Goal: Task Accomplishment & Management: Use online tool/utility

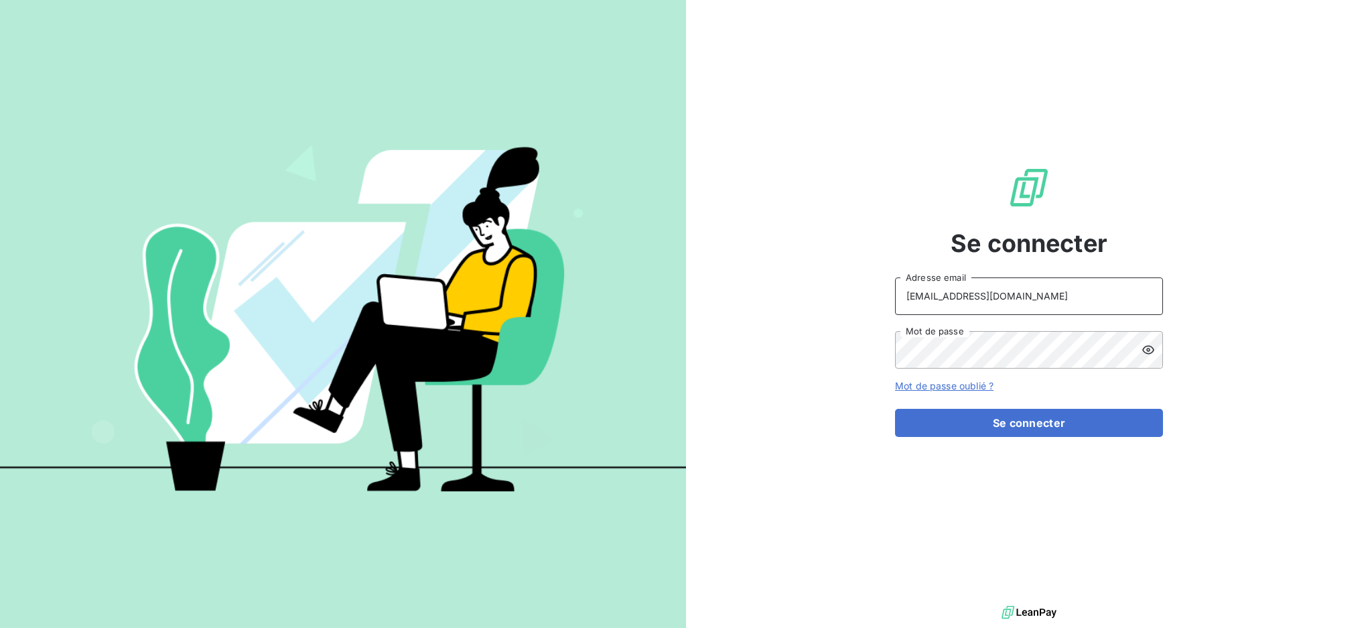
click at [1000, 295] on input "[EMAIL_ADDRESS][DOMAIN_NAME]" at bounding box center [1029, 296] width 268 height 38
type input "[EMAIL_ADDRESS][DOMAIN_NAME]"
click at [928, 425] on button "Se connecter" at bounding box center [1029, 423] width 268 height 28
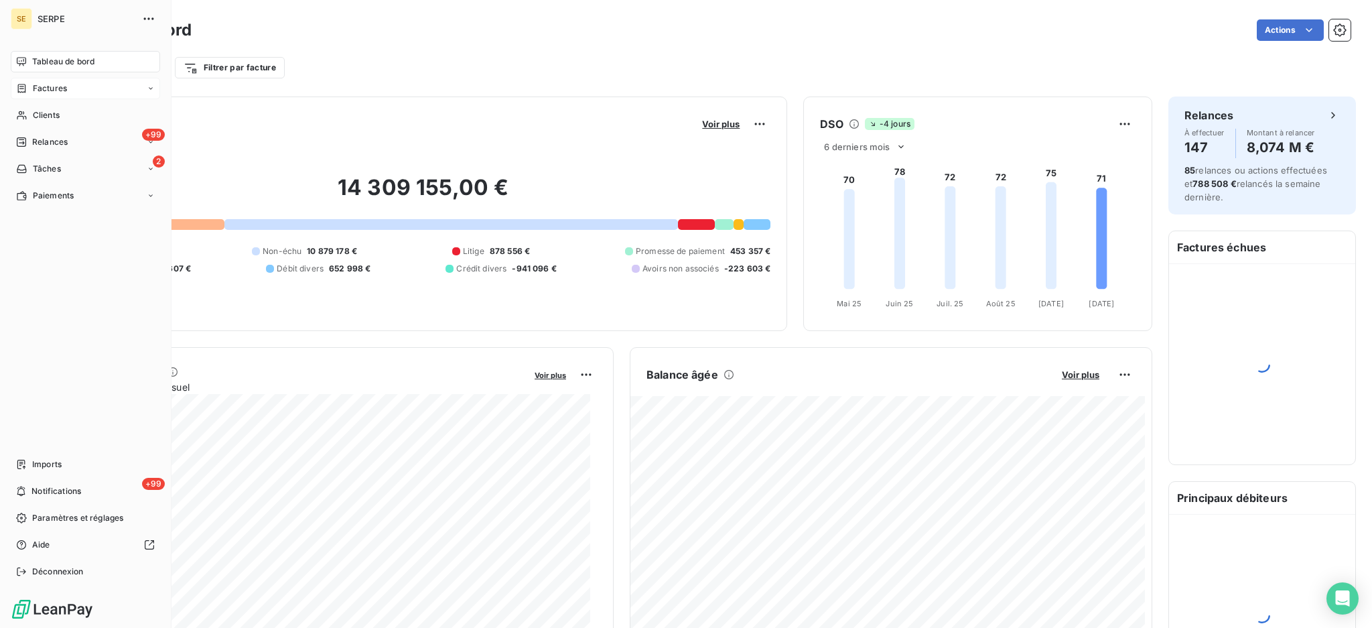
click at [50, 87] on span "Factures" at bounding box center [50, 88] width 34 height 12
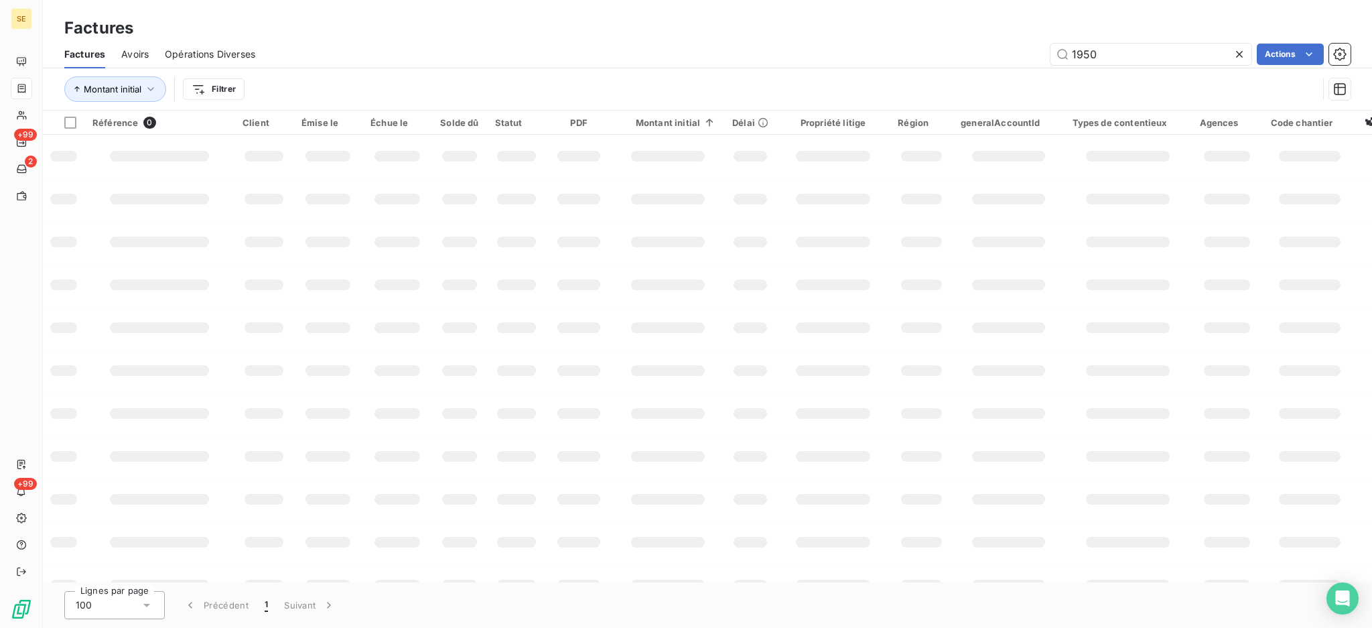
click at [1005, 50] on div "1950 Actions" at bounding box center [810, 54] width 1079 height 21
type input "09-0472"
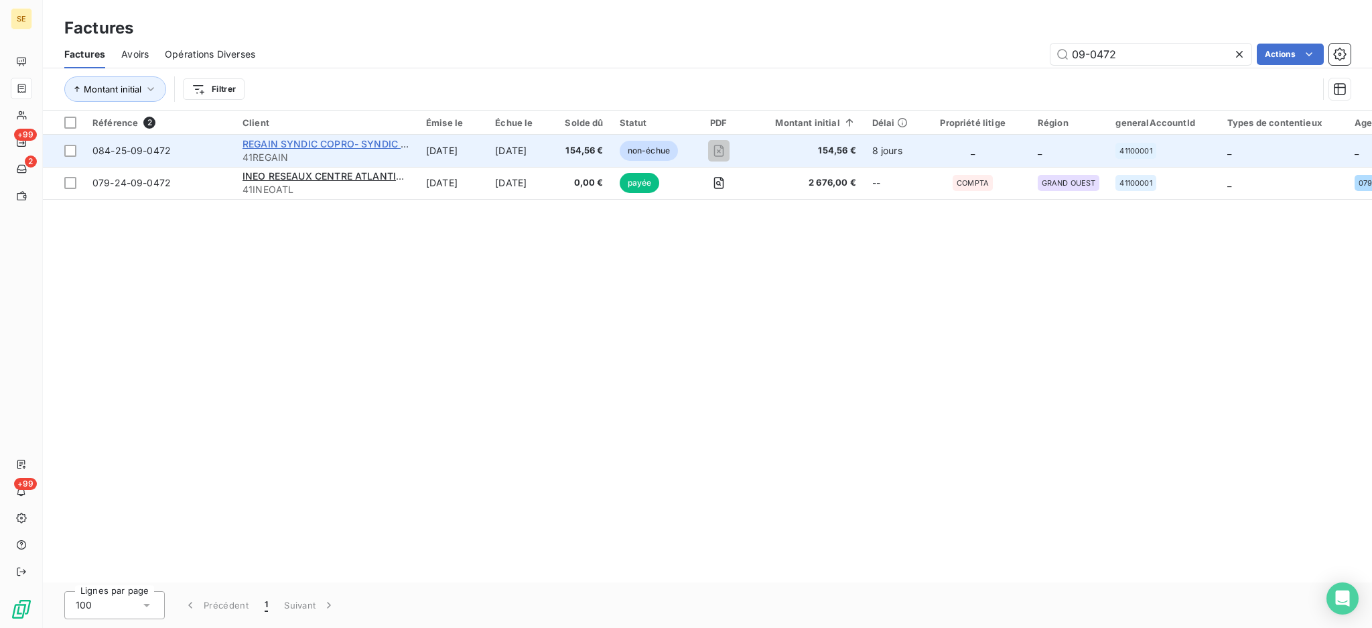
click at [321, 142] on span "REGAIN SYNDIC COPRO- SYNDIC GRAND D" at bounding box center [343, 143] width 202 height 11
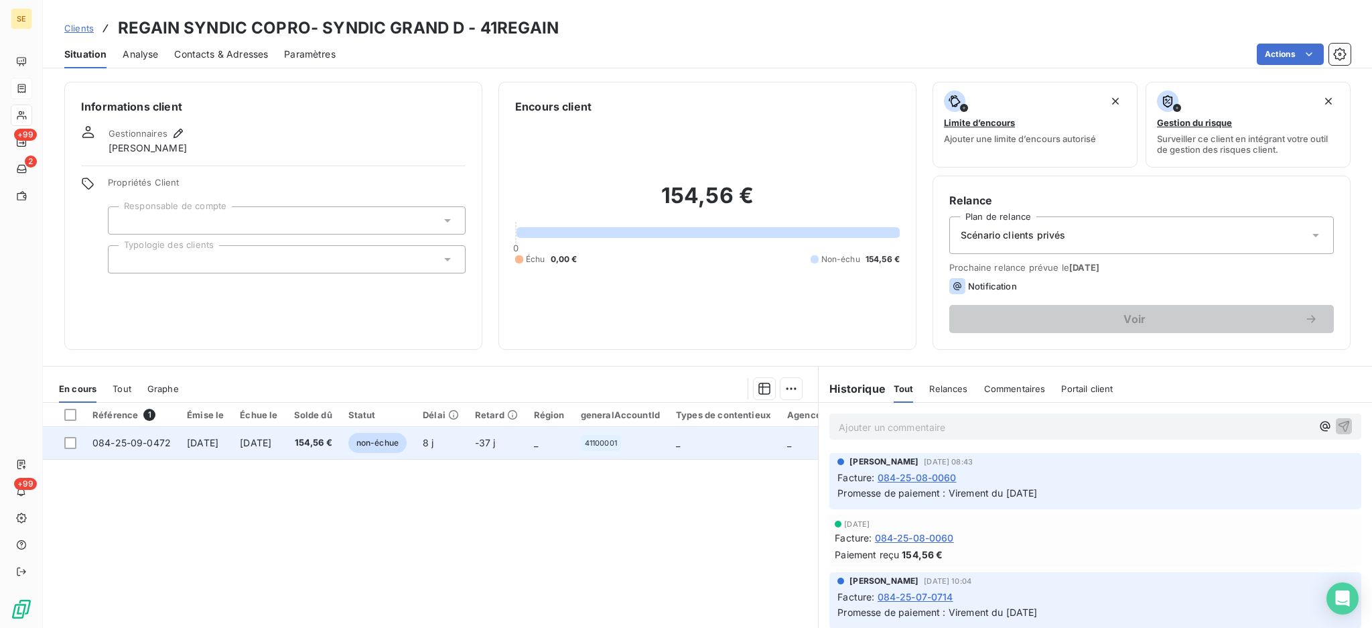
click at [145, 437] on span "084-25-09-0472" at bounding box center [131, 442] width 78 height 11
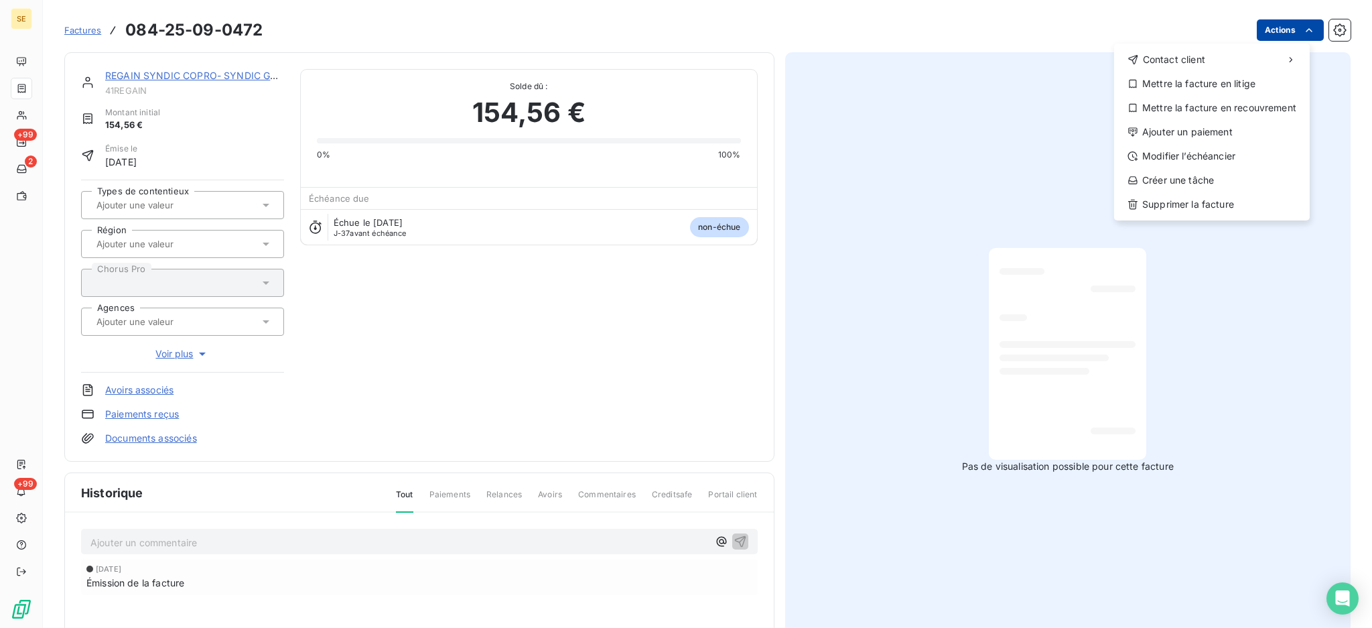
click at [1281, 30] on html "SE +99 2 +99 Factures [PHONE_NUMBER] Actions Contact client Mettre la facture e…" at bounding box center [686, 314] width 1372 height 628
click at [1212, 131] on div "Ajouter un paiement" at bounding box center [1211, 131] width 185 height 21
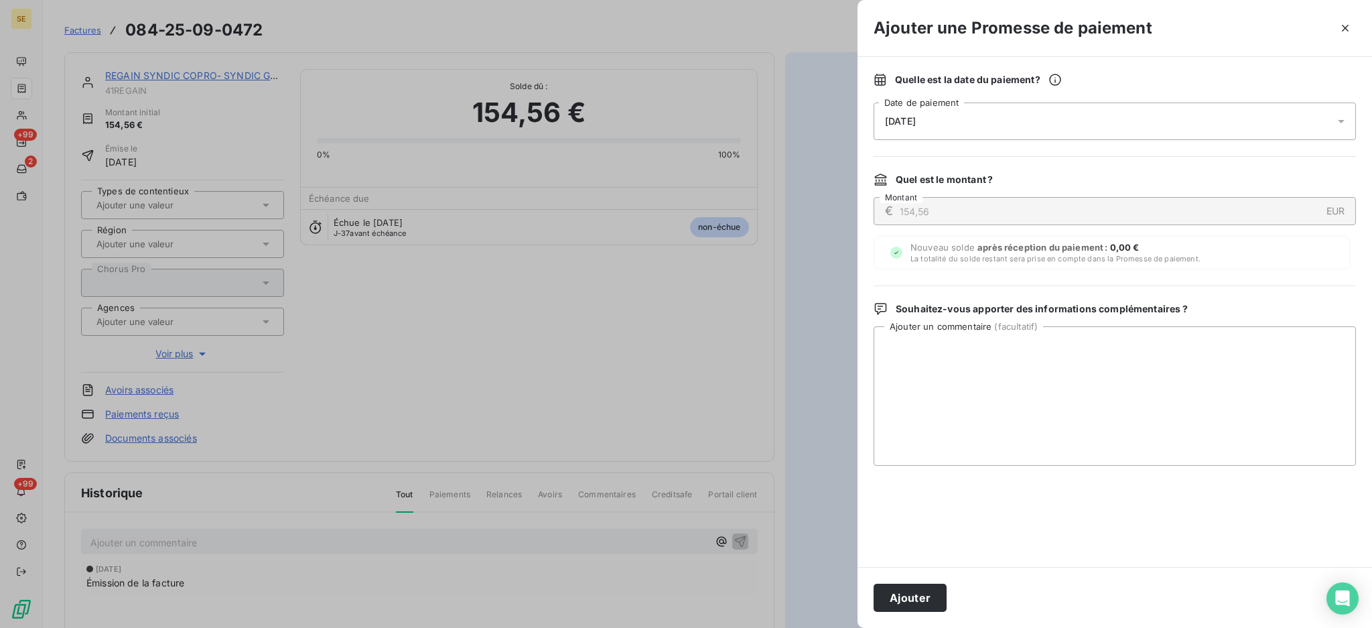
click at [1338, 123] on icon at bounding box center [1340, 121] width 13 height 13
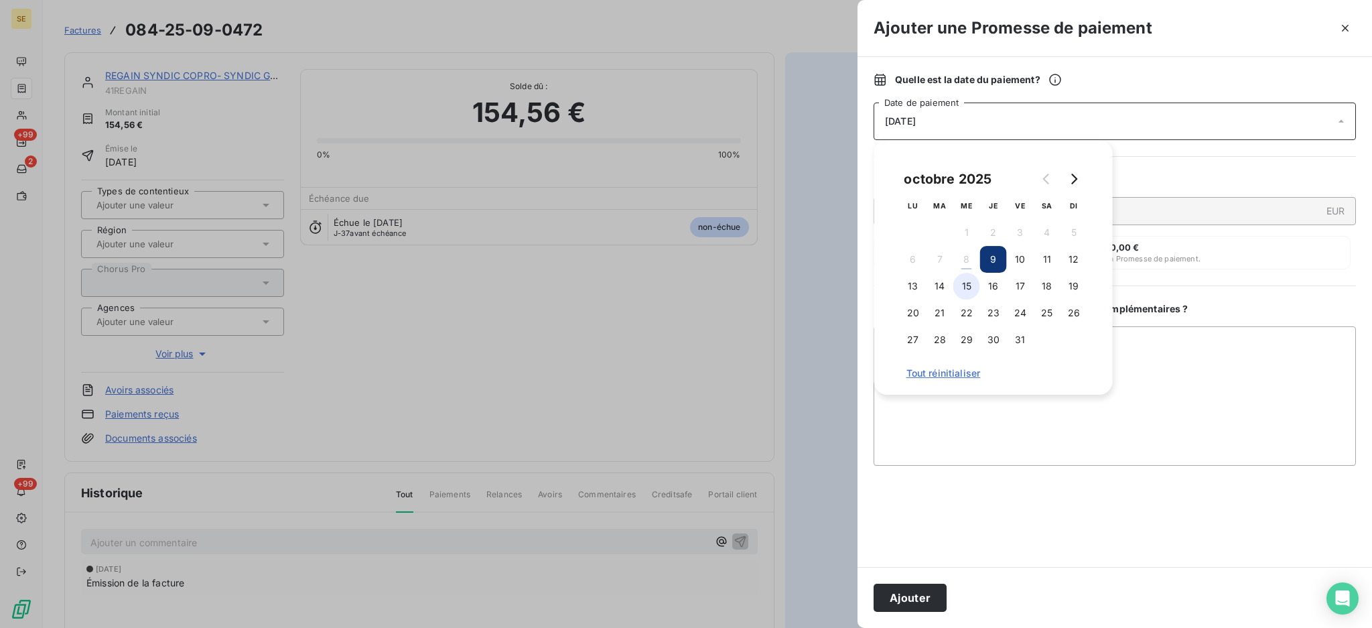
click at [968, 287] on button "15" at bounding box center [966, 286] width 27 height 27
click at [1121, 337] on textarea "Ajouter un commentaire ( facultatif )" at bounding box center [1114, 395] width 482 height 139
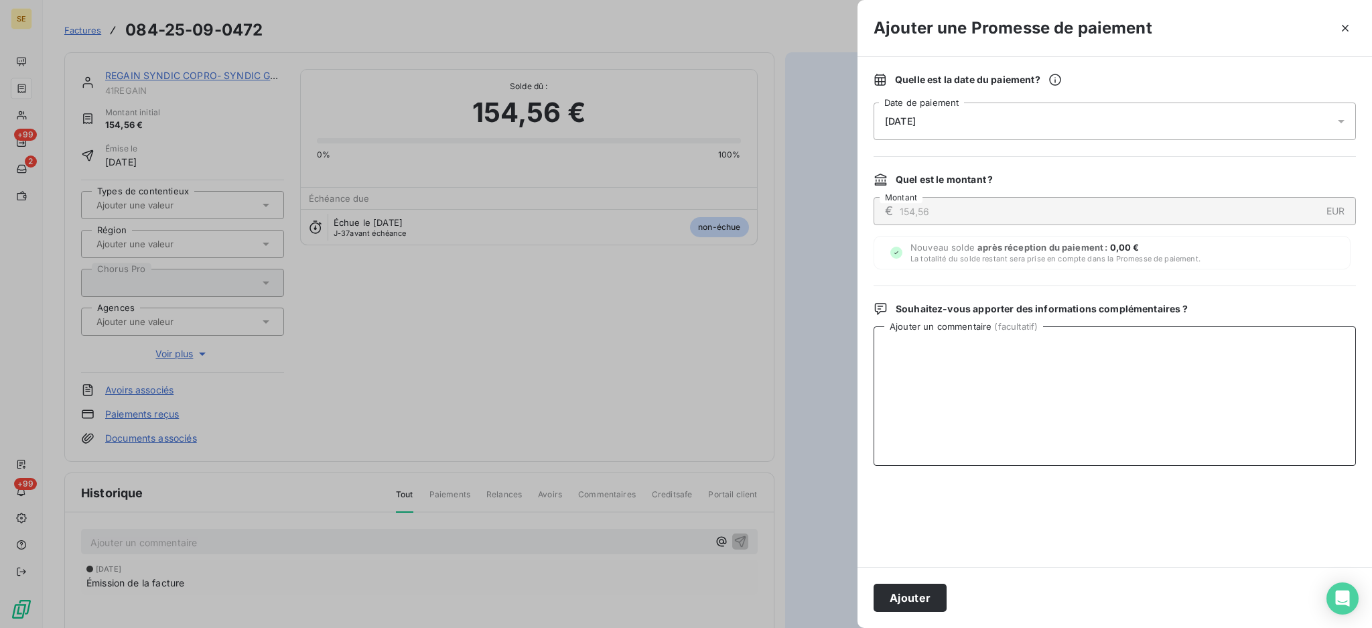
paste textarea "TDB - Virt reçu le 07/10"
type textarea "TDB - Virt reçu le 07/10"
click at [896, 592] on button "Ajouter" at bounding box center [909, 597] width 73 height 28
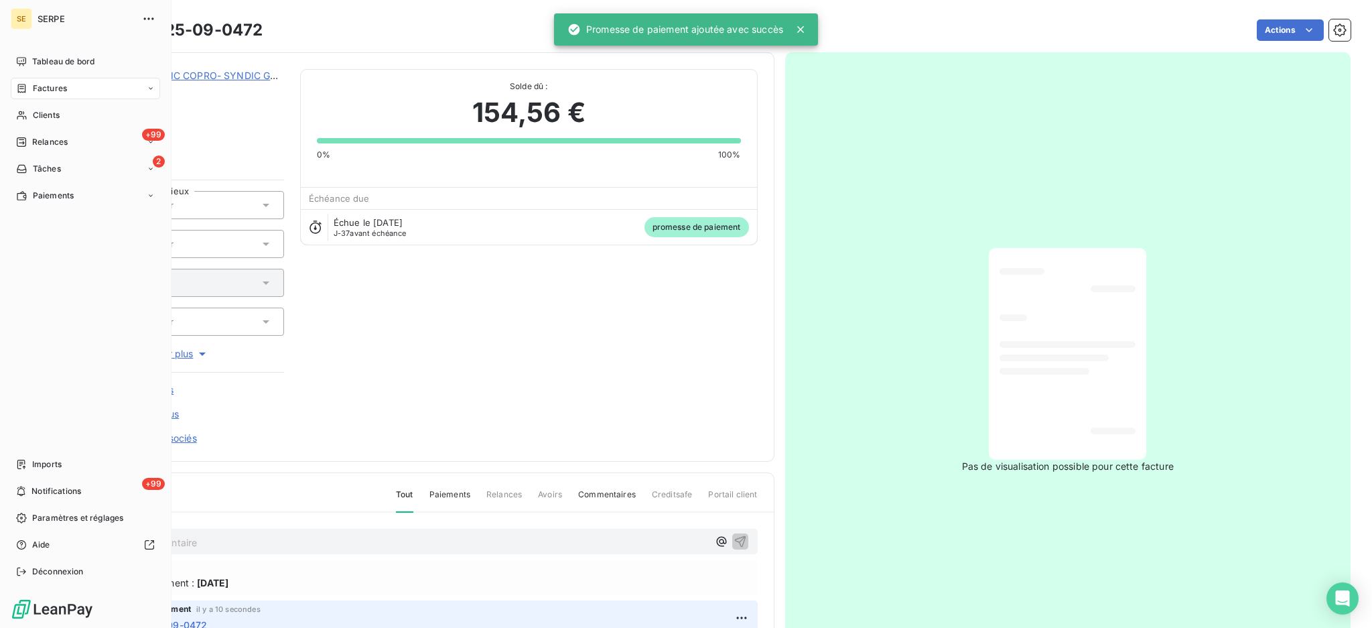
click at [56, 89] on span "Factures" at bounding box center [50, 88] width 34 height 12
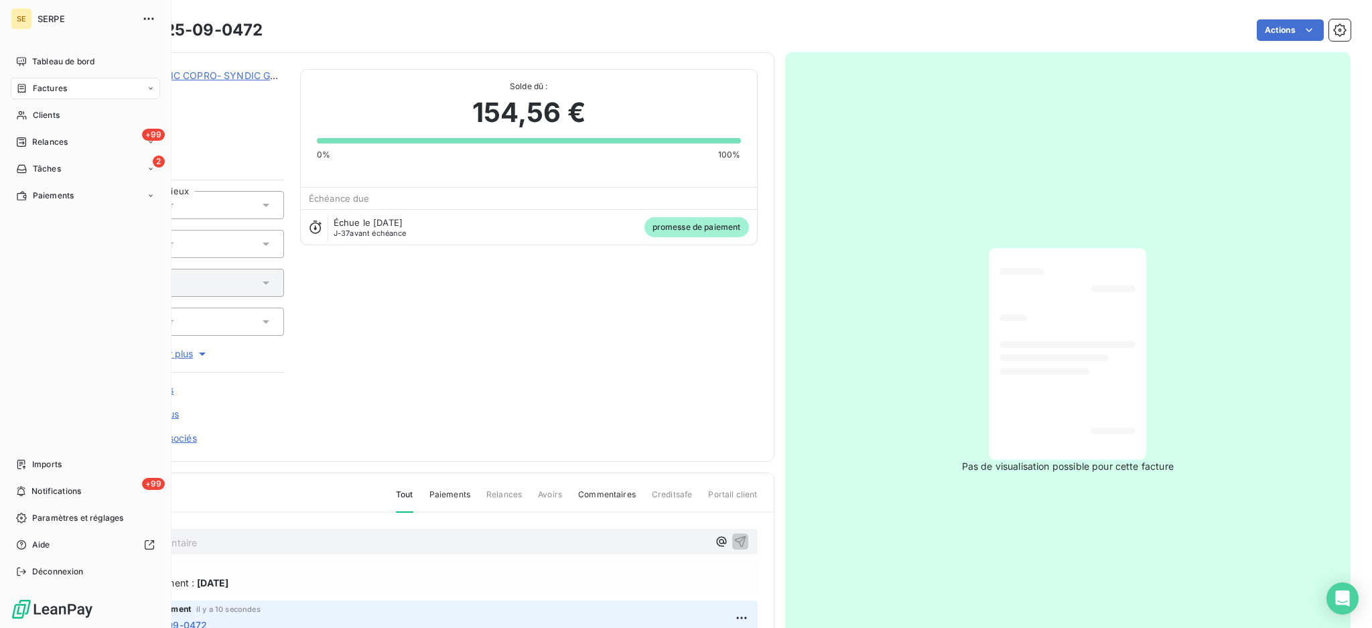
click at [52, 88] on span "Factures" at bounding box center [50, 88] width 34 height 12
click at [44, 113] on span "Factures" at bounding box center [49, 115] width 34 height 12
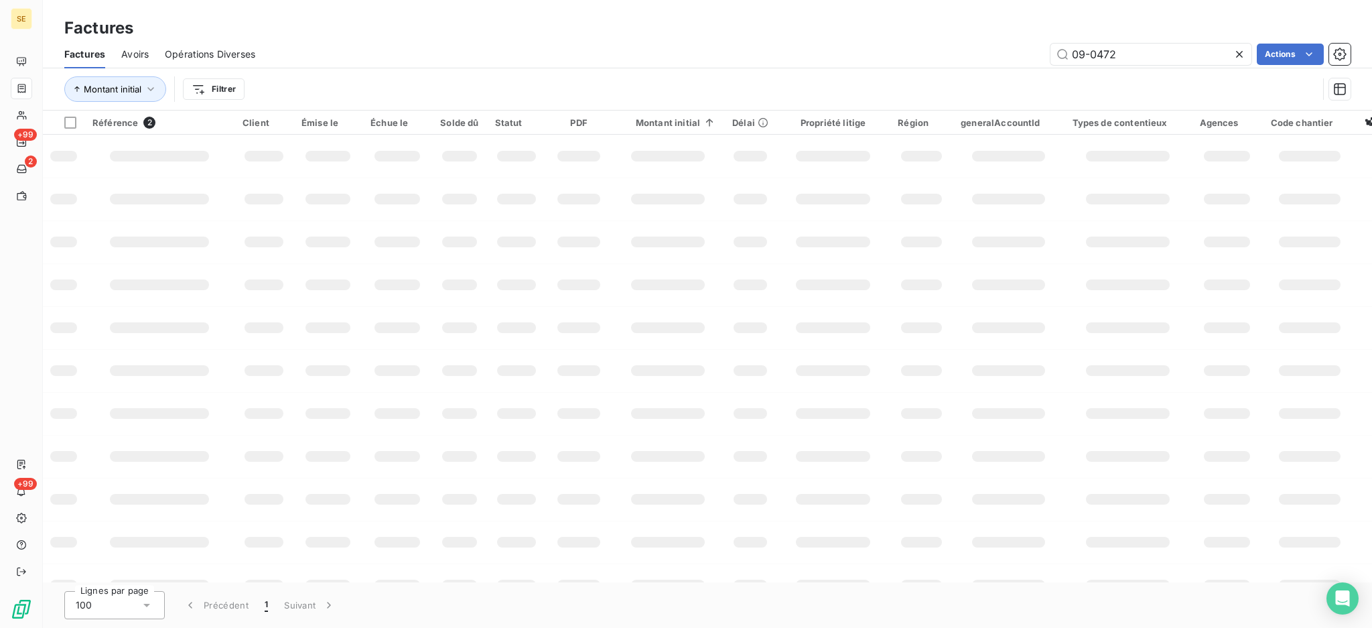
click at [908, 37] on div "Factures Factures Avoirs Opérations Diverses 09-0472 Actions Montant initial Fi…" at bounding box center [707, 55] width 1329 height 111
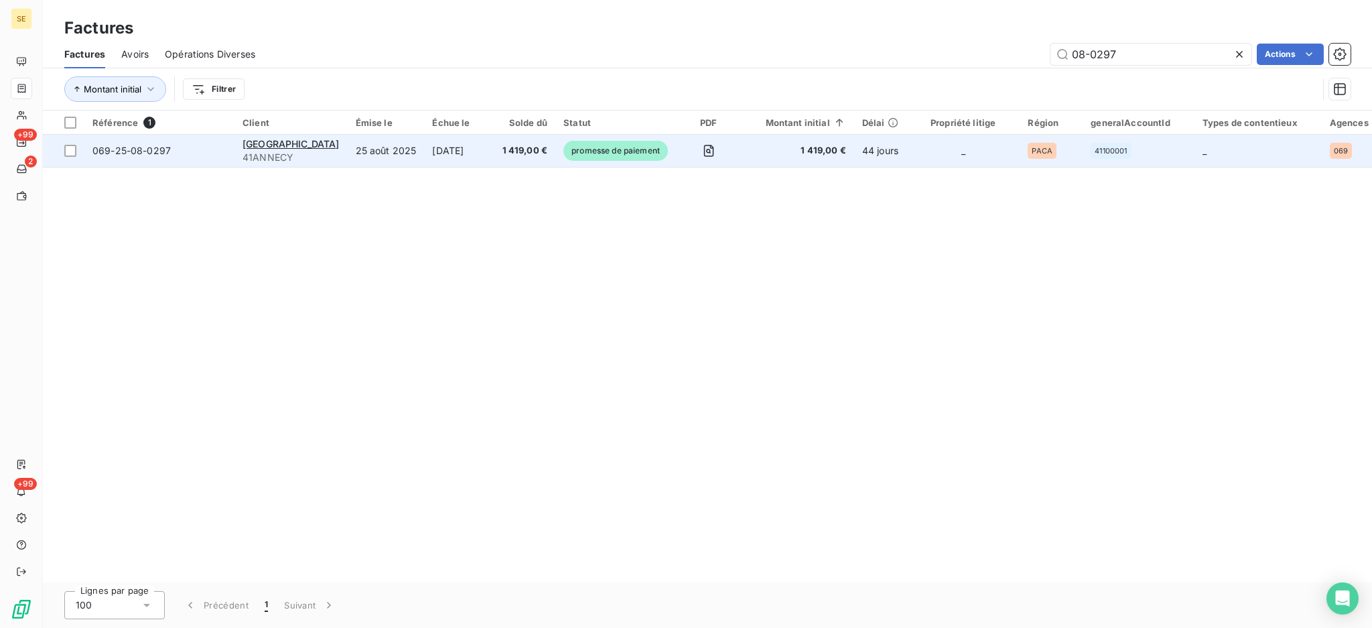
type input "08-0297"
click at [440, 149] on td "[DATE]" at bounding box center [459, 151] width 70 height 32
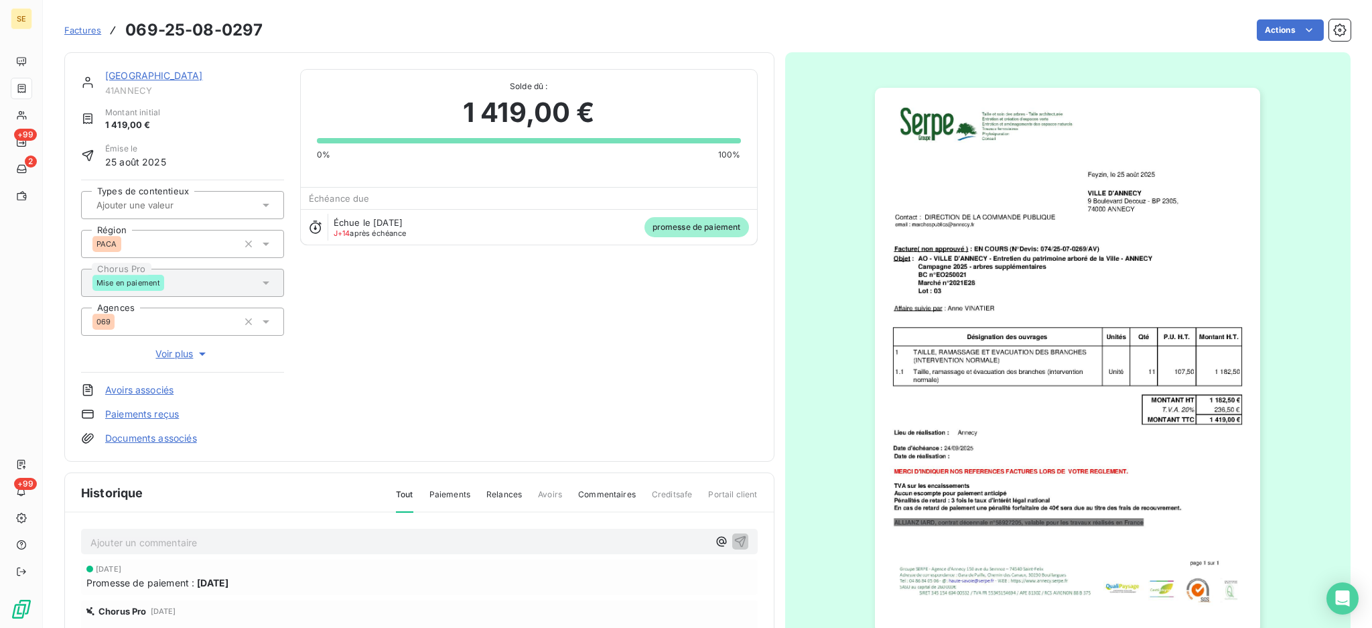
click at [308, 535] on p "Ajouter un commentaire ﻿" at bounding box center [399, 542] width 618 height 17
click at [733, 541] on icon "button" at bounding box center [739, 540] width 13 height 13
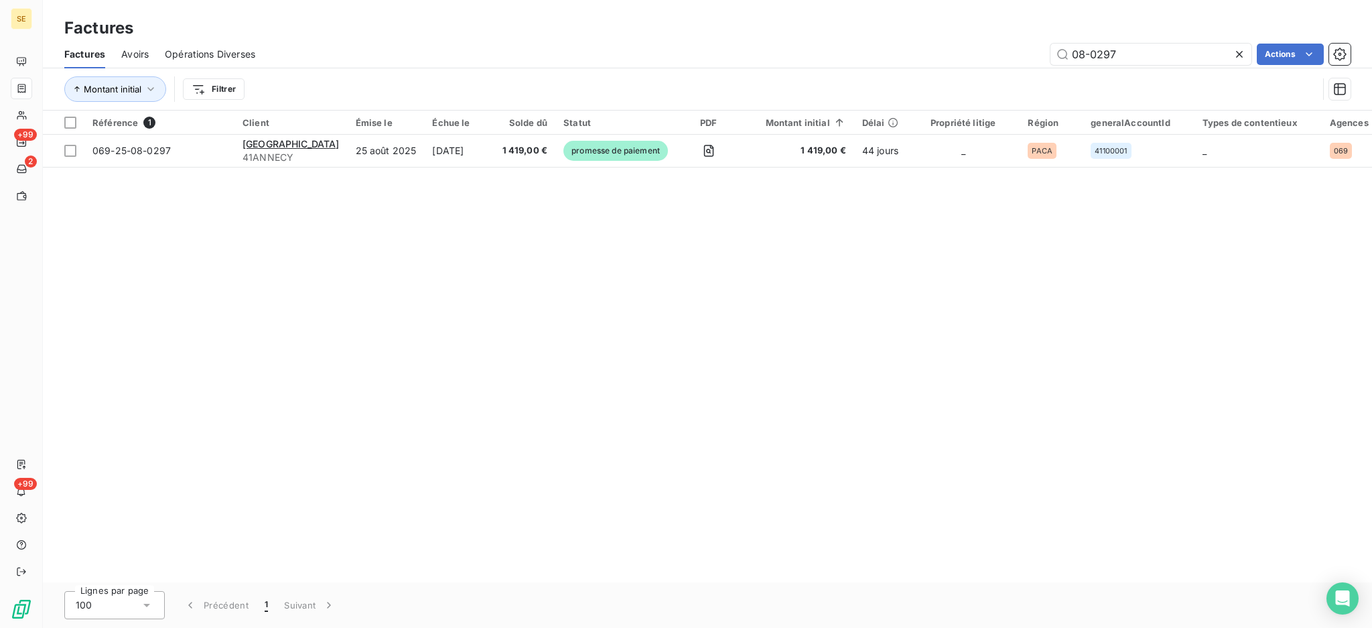
drag, startPoint x: 1155, startPoint y: 50, endPoint x: 871, endPoint y: 22, distance: 286.0
click at [877, 22] on div "Factures Factures Avoirs Opérations Diverses 08-0297 Actions Montant initial Fi…" at bounding box center [707, 55] width 1329 height 111
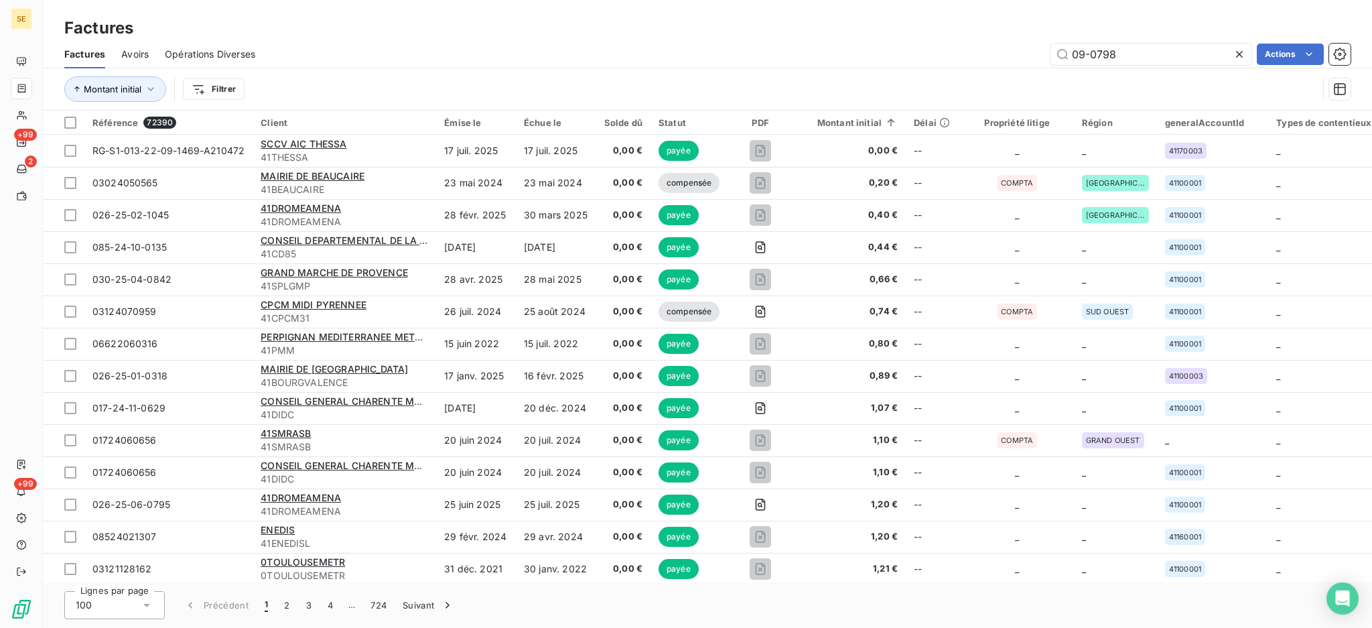
type input "09-0798"
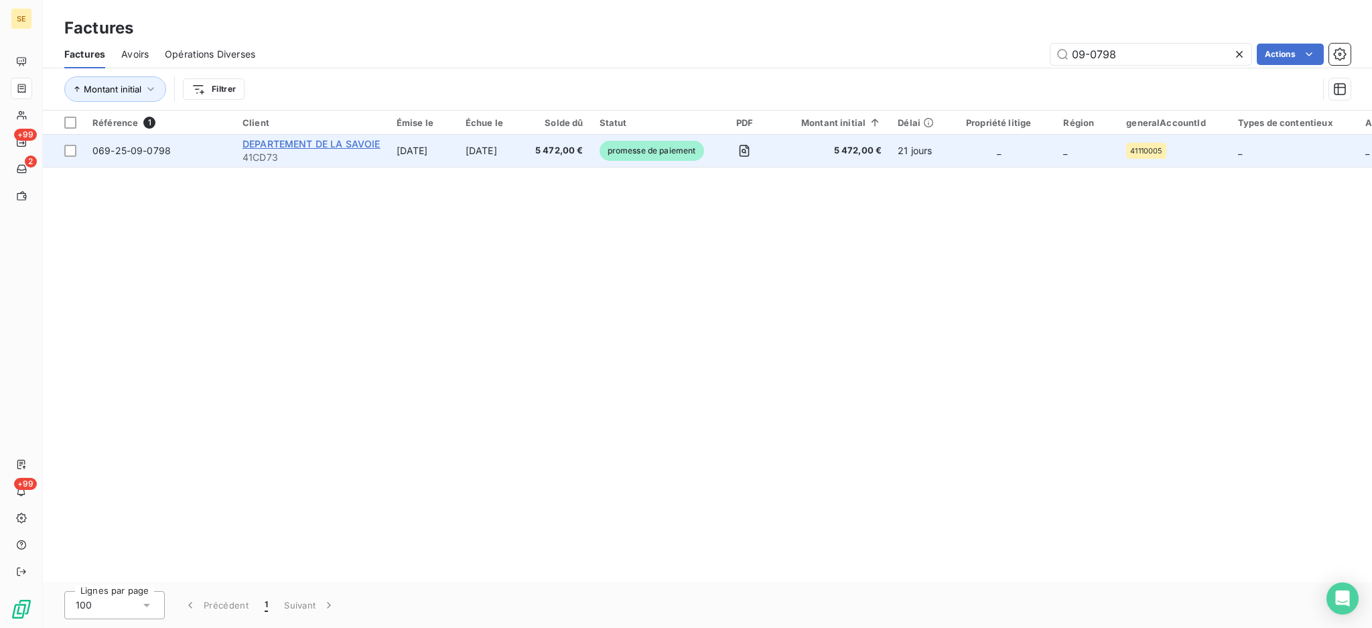
click at [342, 145] on span "DEPARTEMENT DE LA SAVOIE" at bounding box center [311, 143] width 138 height 11
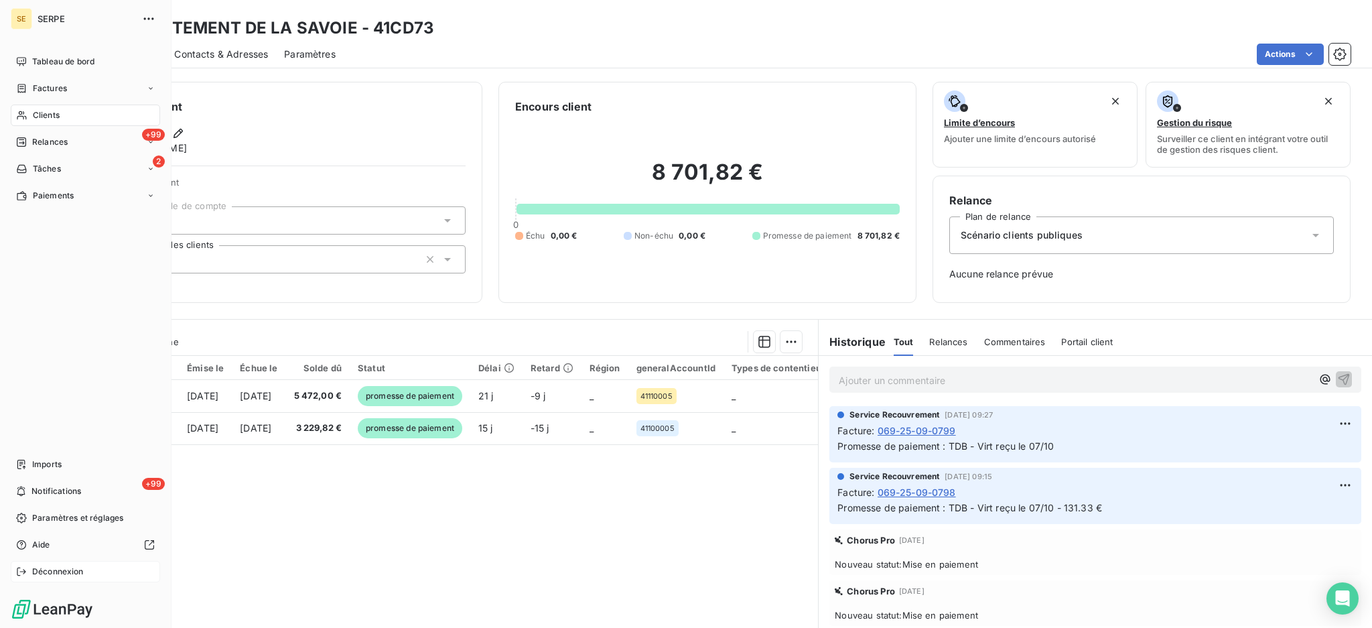
click at [59, 576] on span "Déconnexion" at bounding box center [58, 571] width 52 height 12
